Goal: Find specific page/section: Find specific page/section

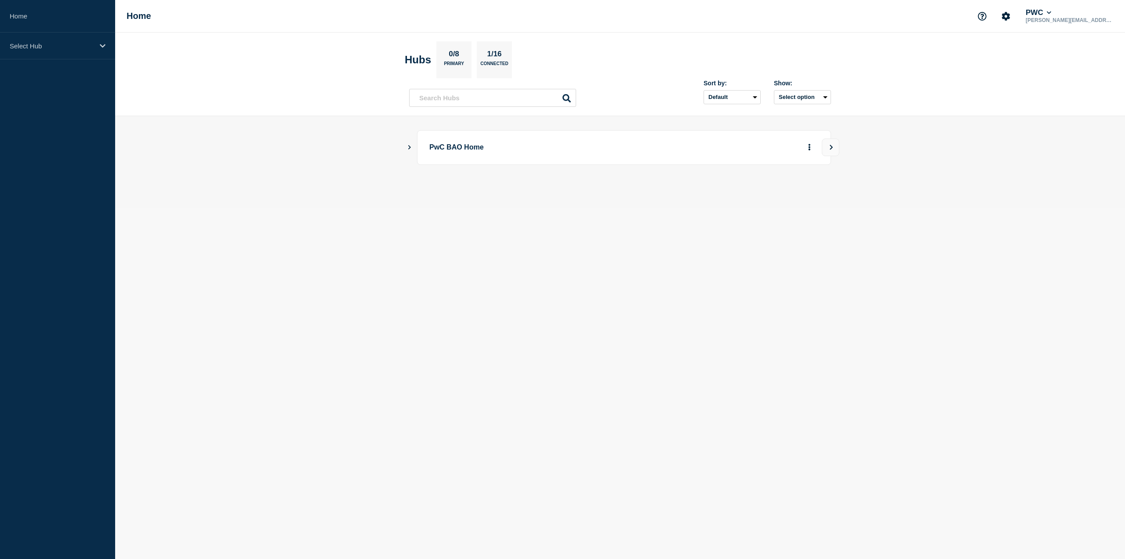
click at [408, 147] on icon "Show Connected Hubs" at bounding box center [410, 147] width 6 height 4
click at [468, 194] on p "PwC US Tax" at bounding box center [510, 192] width 138 height 18
click at [444, 98] on input "text" at bounding box center [492, 98] width 167 height 18
type input "tracker"
click at [781, 97] on button "Select option" at bounding box center [802, 97] width 57 height 14
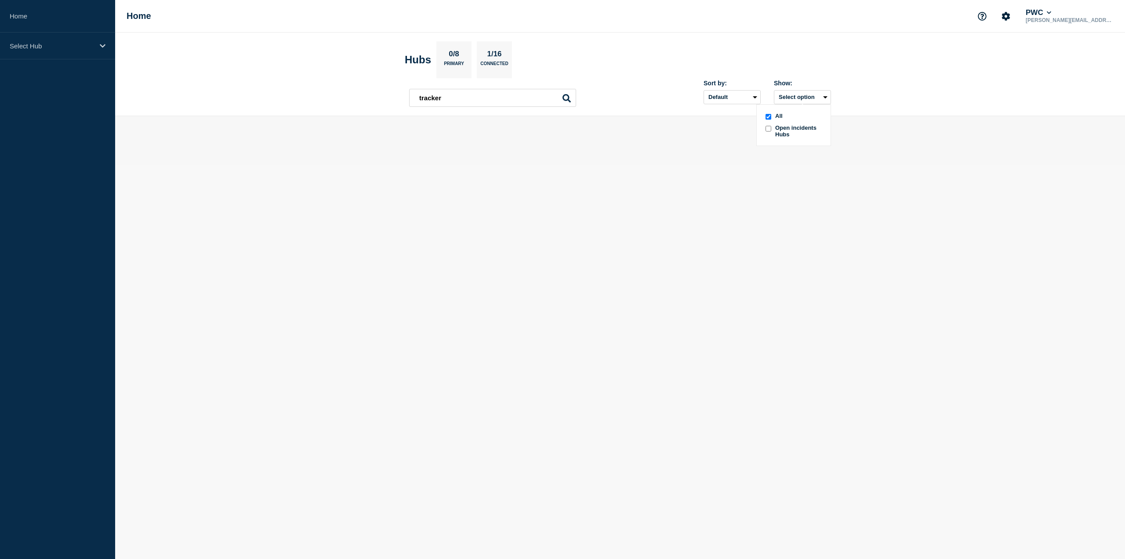
click at [597, 113] on header "Hubs 0/8 Primary 1/16 Connected tracker tracker Sort by: Default Last added Las…" at bounding box center [620, 75] width 1010 height 84
click at [478, 102] on input "tracker" at bounding box center [492, 98] width 167 height 18
click at [474, 148] on p "PwC BAO Home" at bounding box center [550, 147] width 243 height 16
drag, startPoint x: 416, startPoint y: 147, endPoint x: 412, endPoint y: 145, distance: 4.7
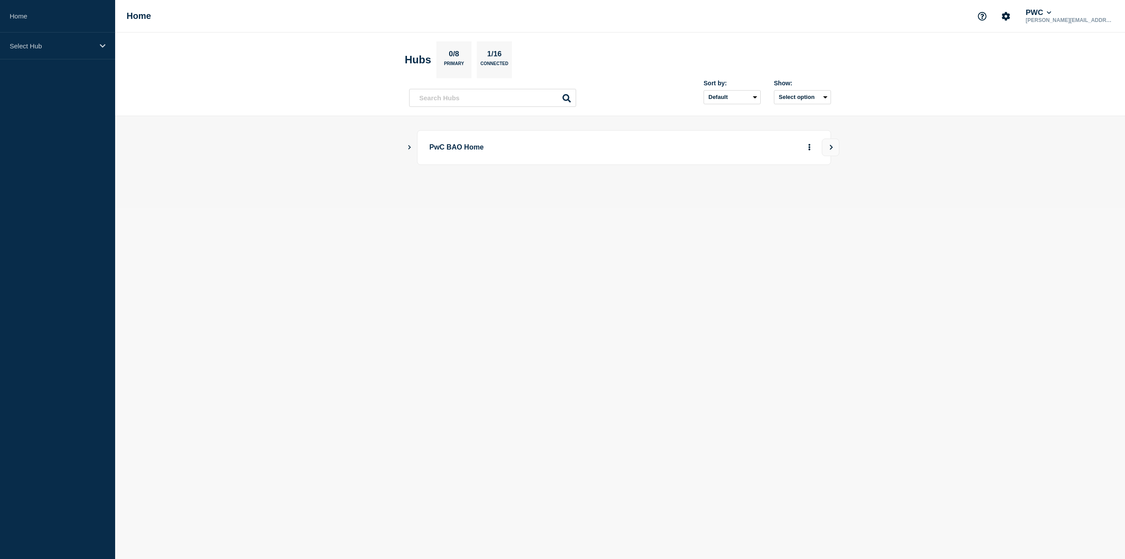
click at [412, 145] on div "PwC BAO Home" at bounding box center [620, 147] width 422 height 35
click at [410, 145] on icon "Show Connected Hubs" at bounding box center [410, 147] width 6 height 4
click at [473, 191] on p "PwC US Tax" at bounding box center [510, 192] width 138 height 18
click at [20, 48] on p "Select Hub" at bounding box center [52, 45] width 84 height 7
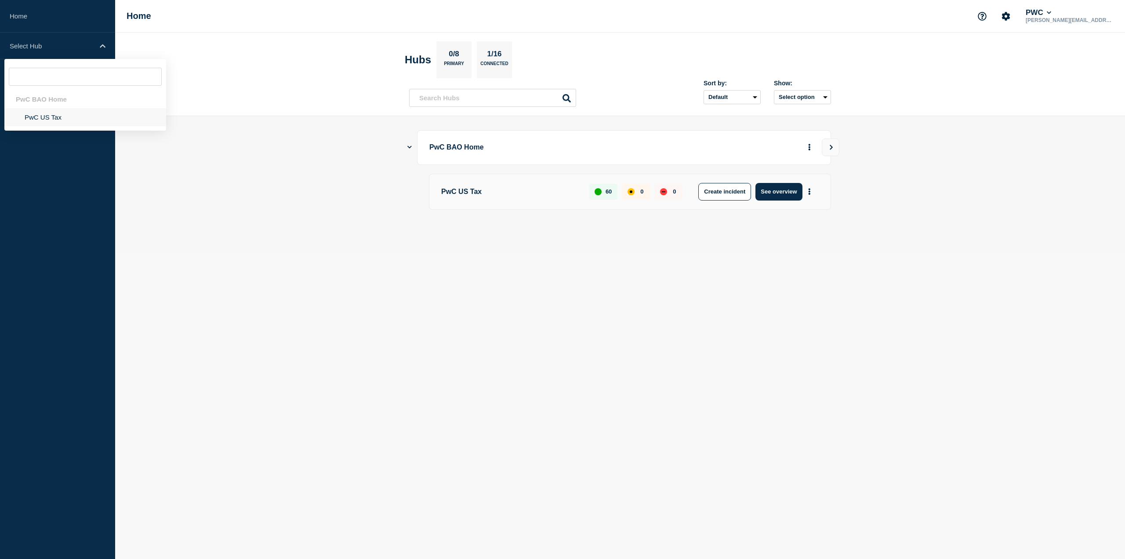
click at [41, 118] on li "PwC US Tax" at bounding box center [85, 117] width 162 height 18
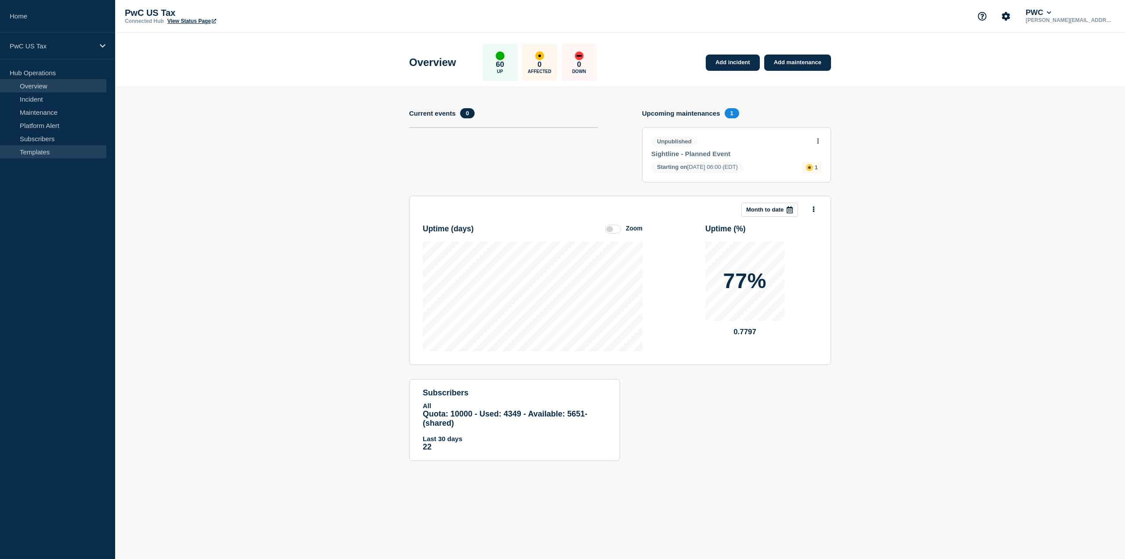
click at [37, 153] on link "Templates" at bounding box center [53, 151] width 106 height 13
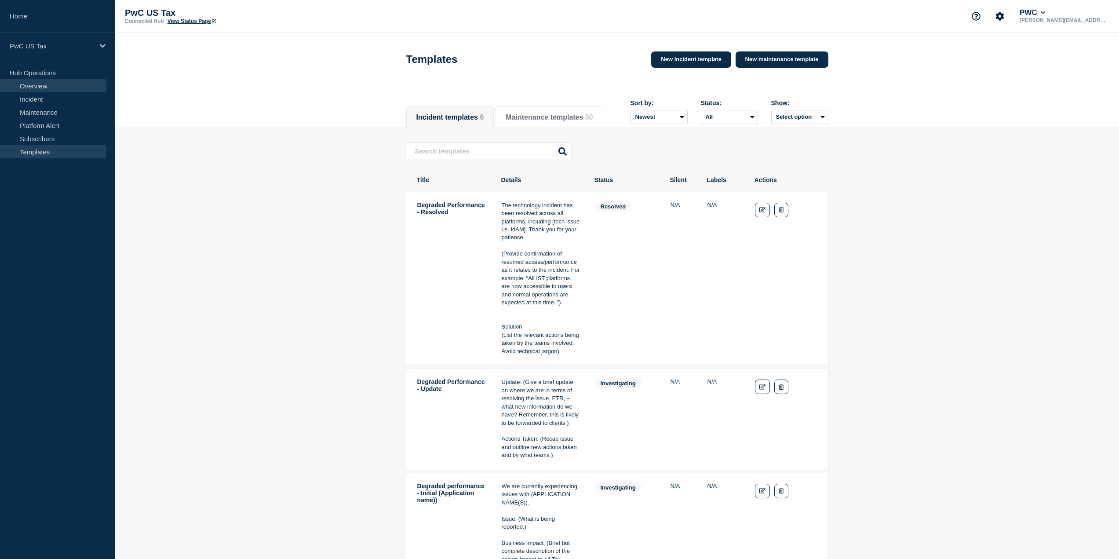
click at [38, 87] on link "Overview" at bounding box center [53, 85] width 106 height 13
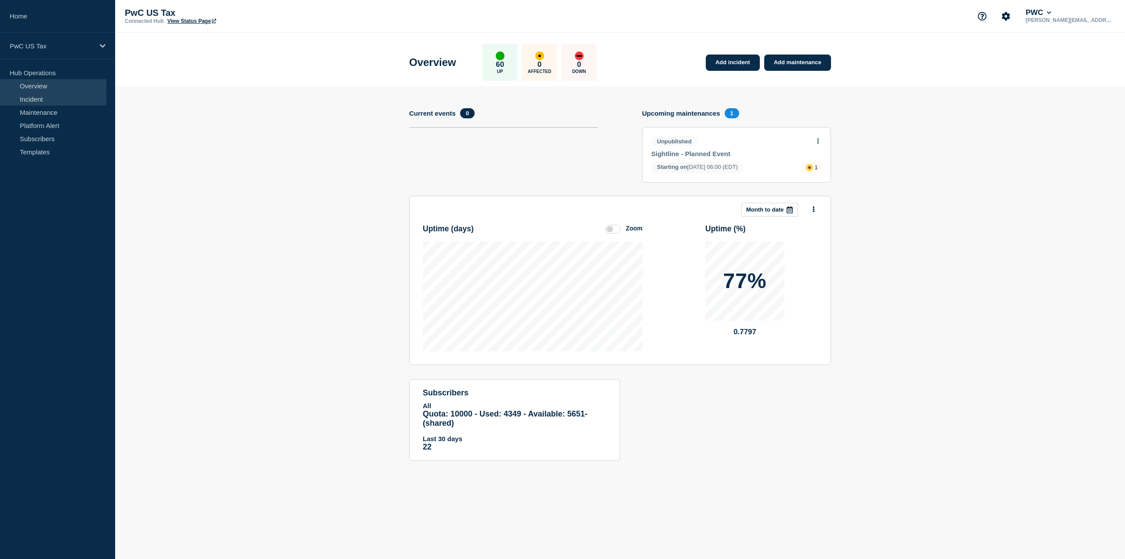
click at [34, 98] on link "Incident" at bounding box center [53, 98] width 106 height 13
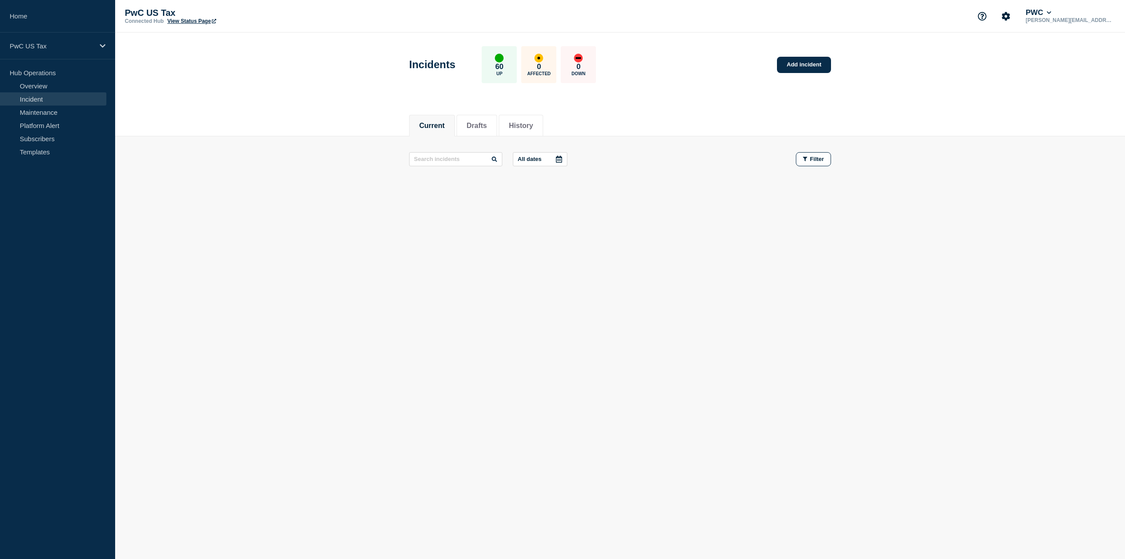
click at [34, 98] on link "Incident" at bounding box center [53, 98] width 106 height 13
click at [35, 114] on link "Maintenance" at bounding box center [53, 111] width 106 height 13
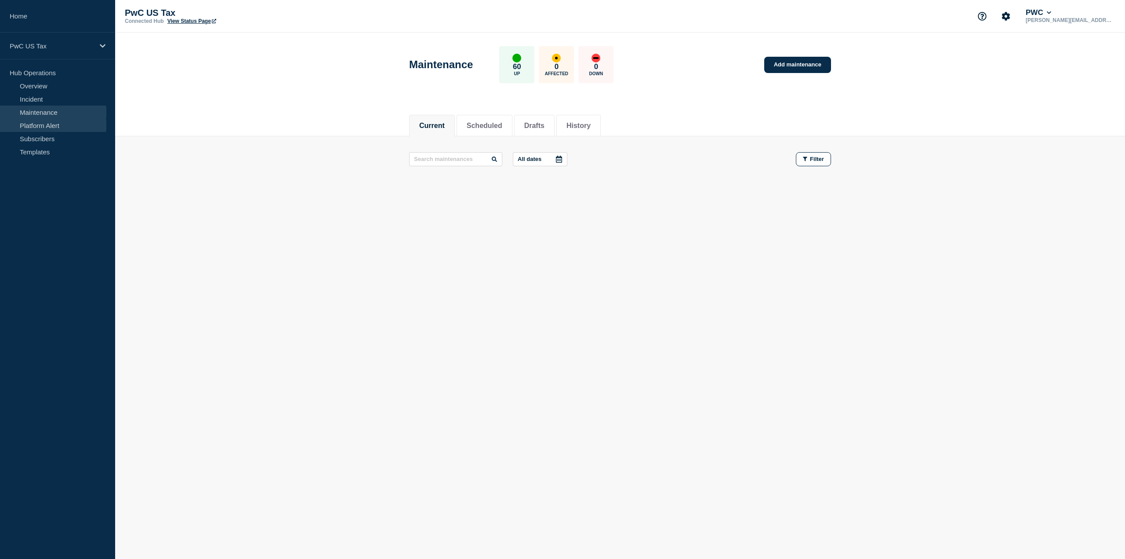
click at [54, 124] on link "Platform Alert" at bounding box center [53, 125] width 106 height 13
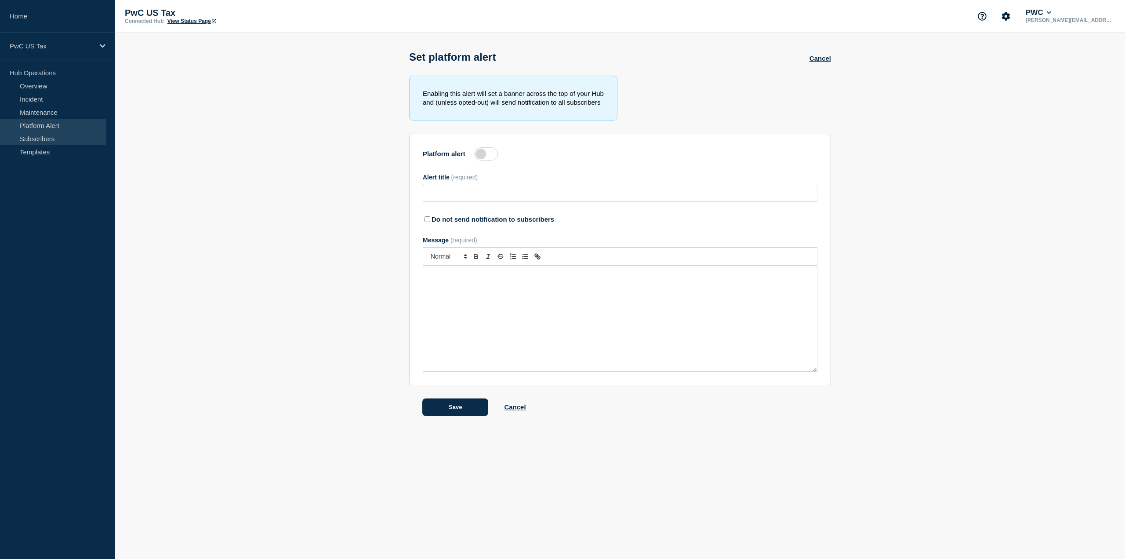
click at [49, 139] on link "Subscribers" at bounding box center [53, 138] width 106 height 13
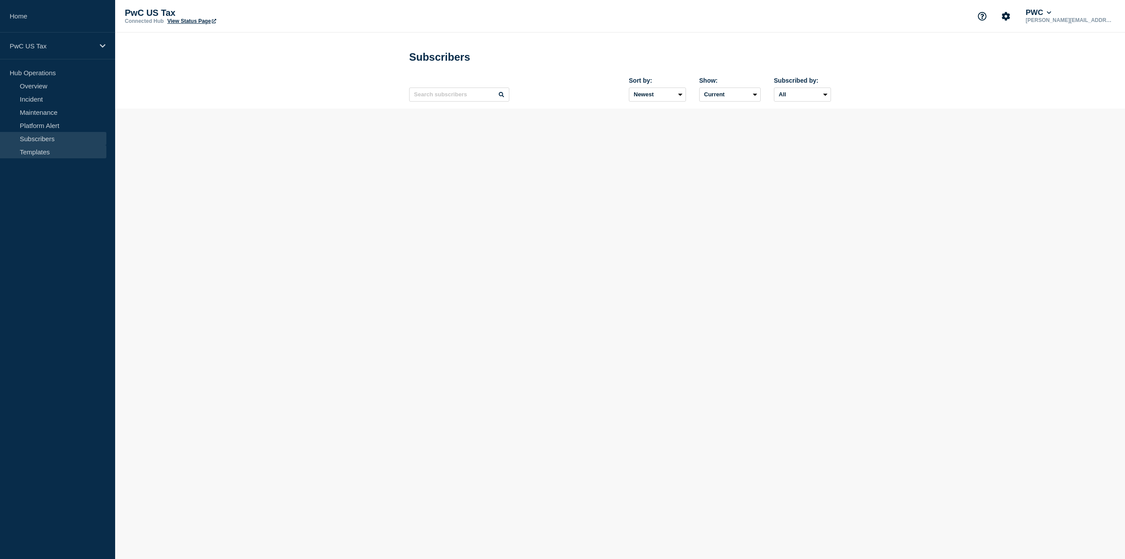
click at [47, 155] on link "Templates" at bounding box center [53, 151] width 106 height 13
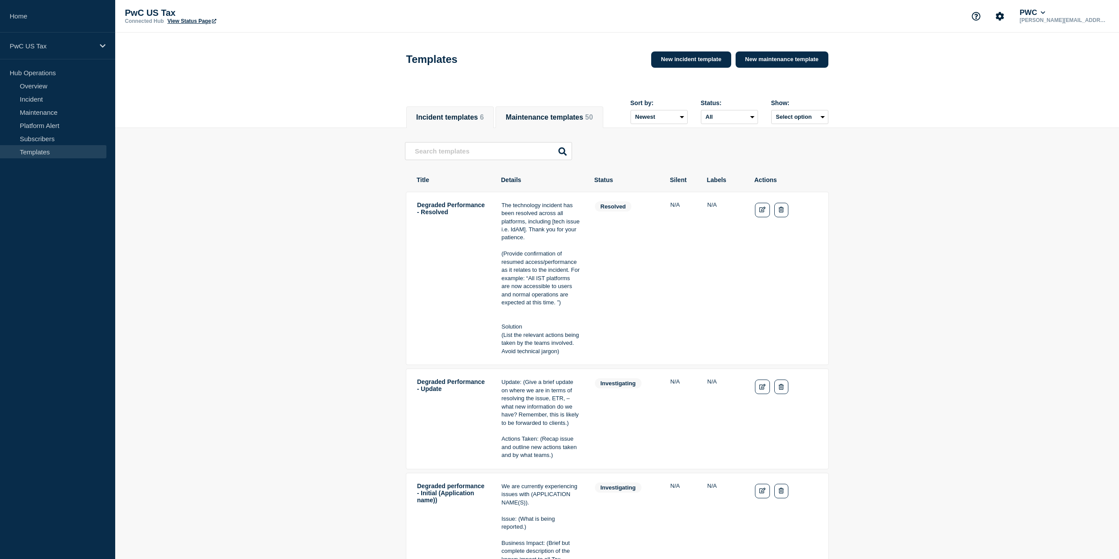
click at [545, 116] on button "Maintenance templates 50" at bounding box center [548, 117] width 87 height 8
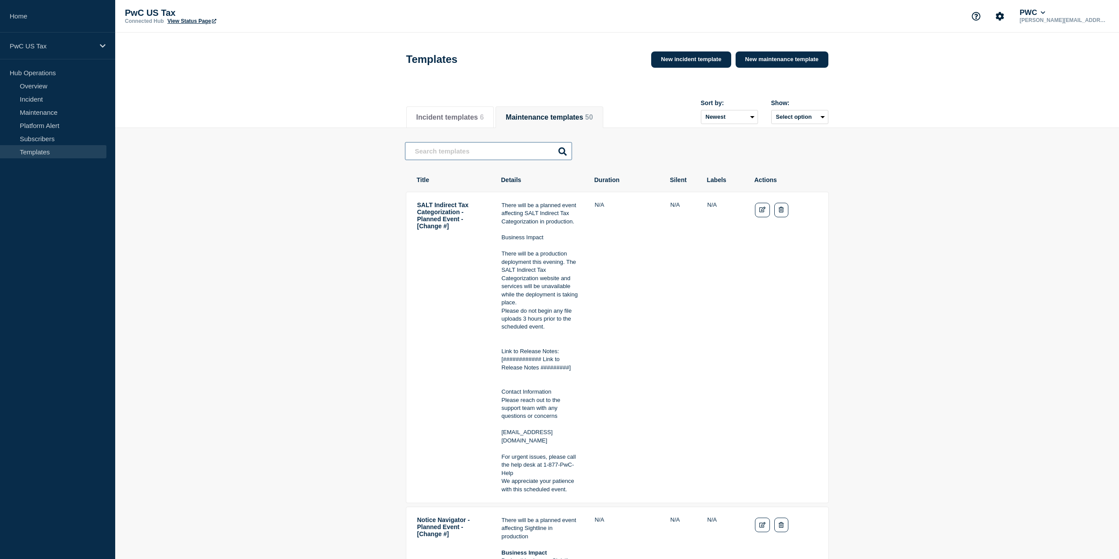
click at [455, 160] on input "text" at bounding box center [488, 151] width 167 height 18
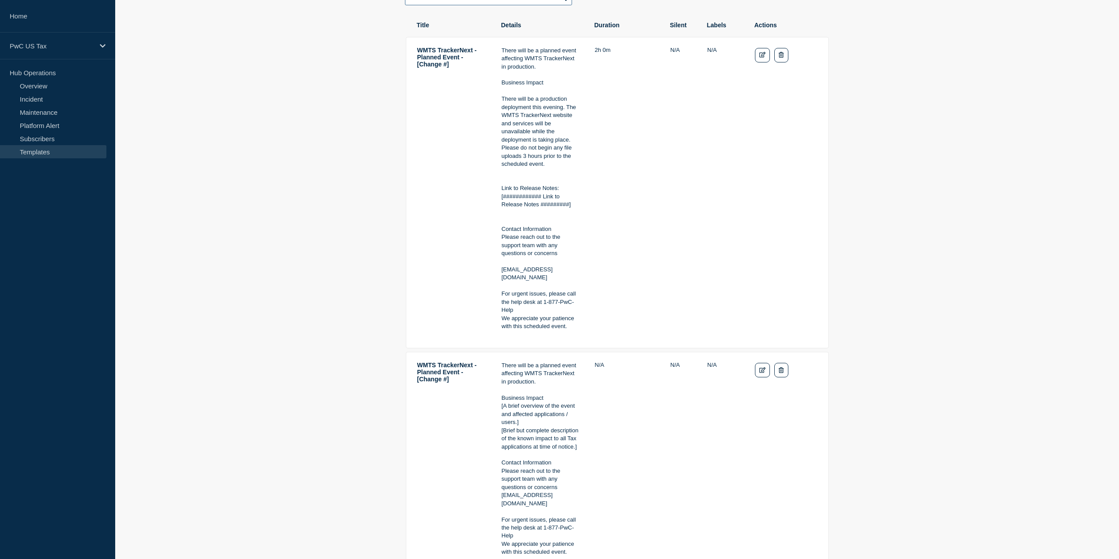
scroll to position [162, 0]
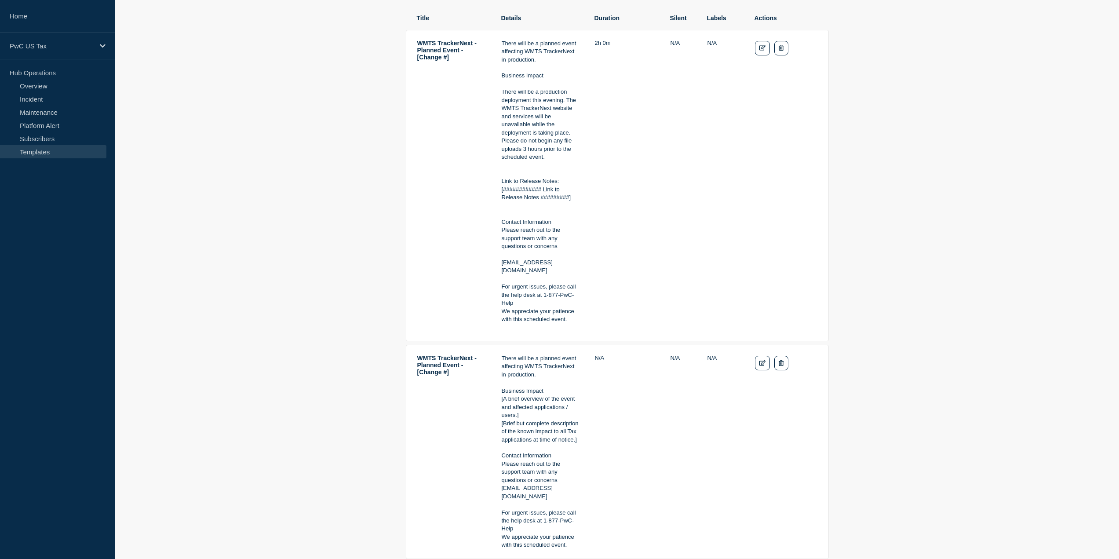
type input "tracker"
